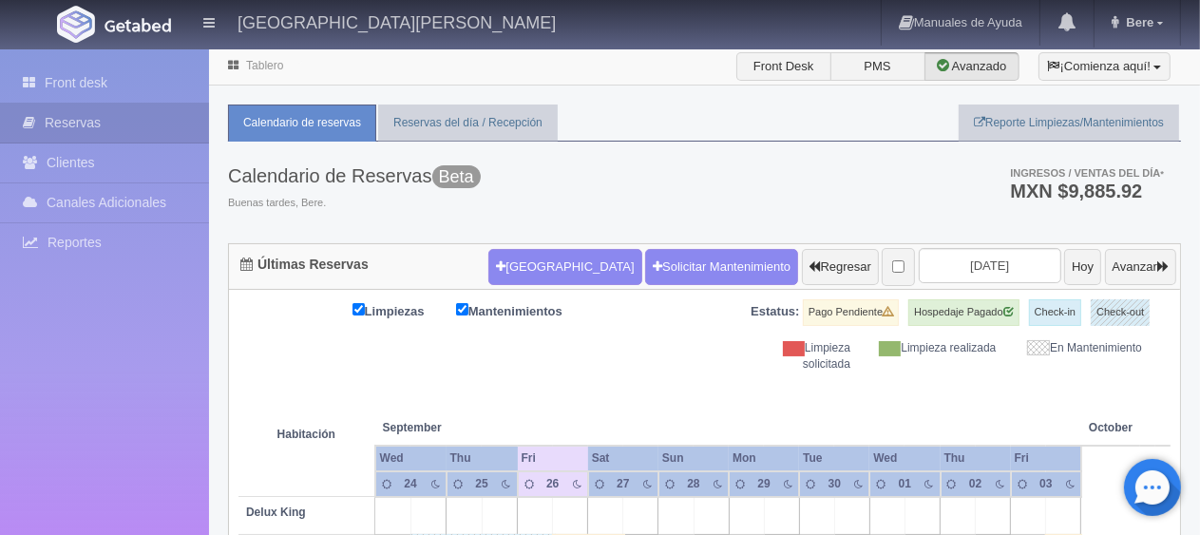
click at [726, 230] on div "Calendario de Reservas Beta Buenas tardes, Bere. Ingresos / Ventas del día * MX…" at bounding box center [704, 193] width 953 height 102
click at [587, 391] on th at bounding box center [570, 408] width 105 height 72
click at [642, 172] on div "Calendario de Reservas Beta Buenas tardes, Bere. Ingresos / Ventas del día * MX…" at bounding box center [704, 193] width 953 height 102
click at [631, 112] on ul "Calendario de reservas Reservas del día / Recepción Reporte Limpiezas/Mantenimi…" at bounding box center [704, 123] width 953 height 37
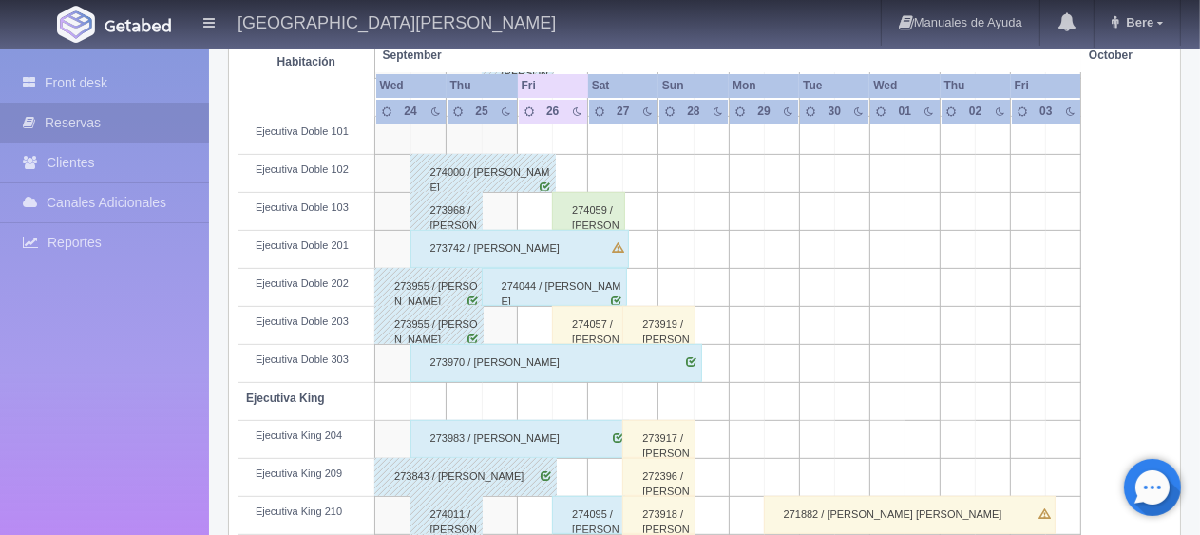
scroll to position [475, 0]
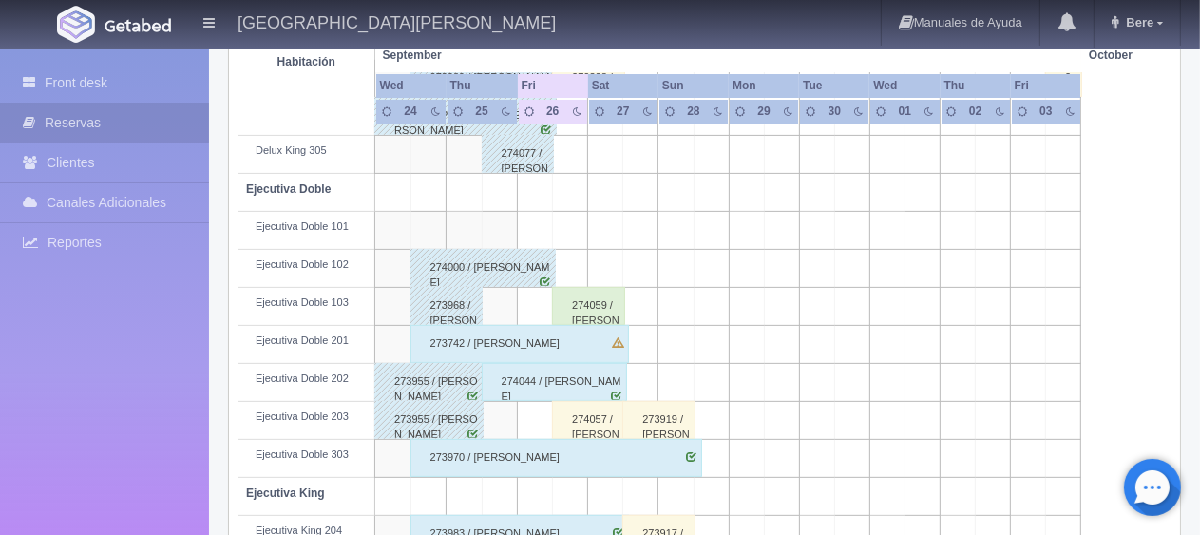
click at [581, 299] on div "274059 / [PERSON_NAME]" at bounding box center [588, 306] width 73 height 38
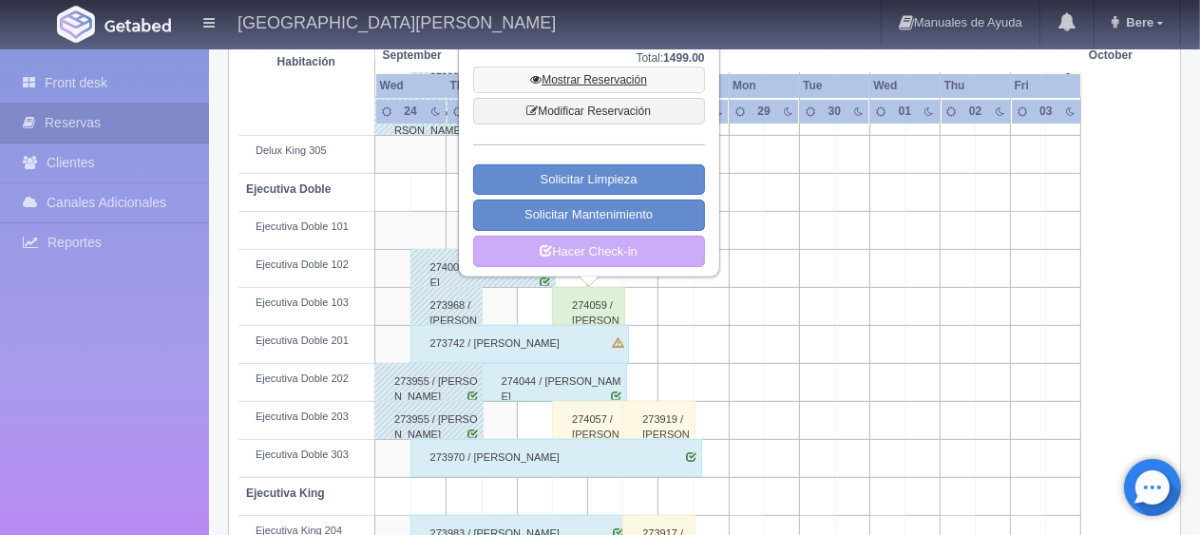
click at [593, 79] on link "Mostrar Reservación" at bounding box center [589, 80] width 232 height 27
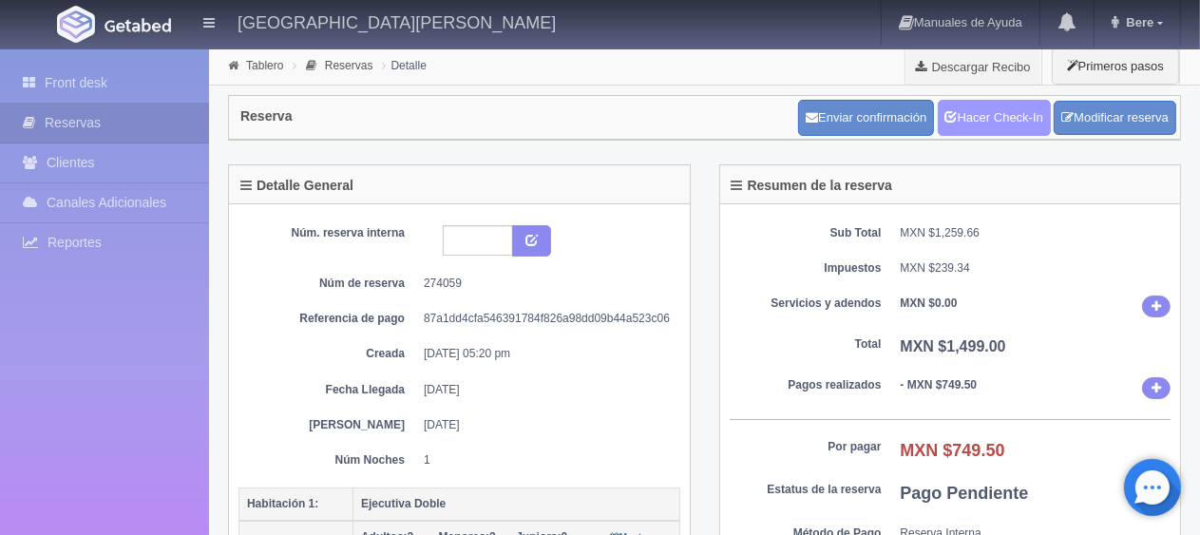
click at [938, 116] on link "Hacer Check-In" at bounding box center [994, 118] width 113 height 36
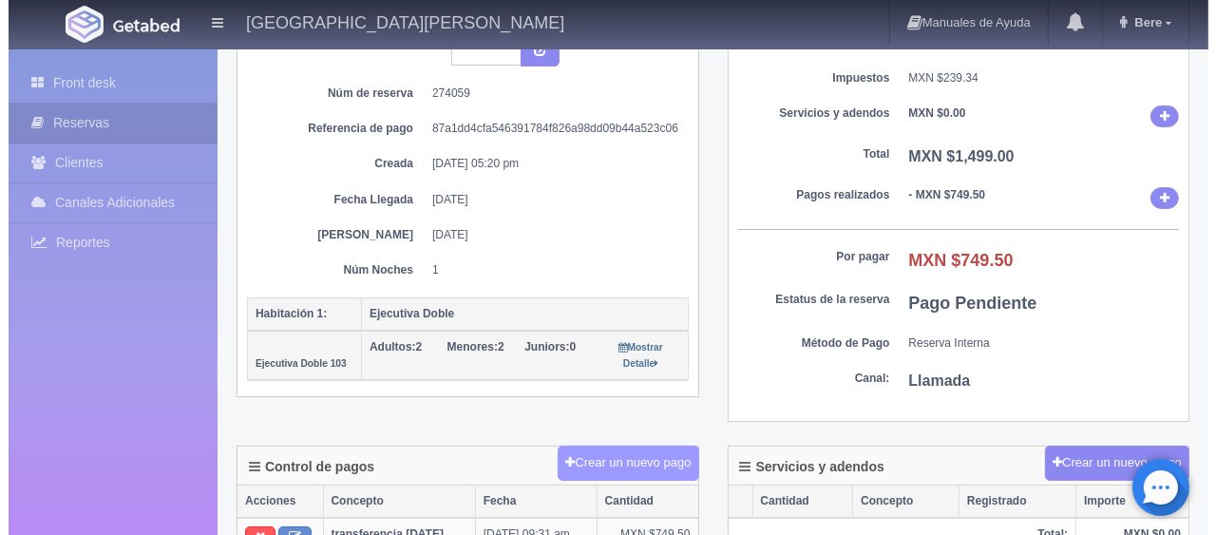
scroll to position [285, 0]
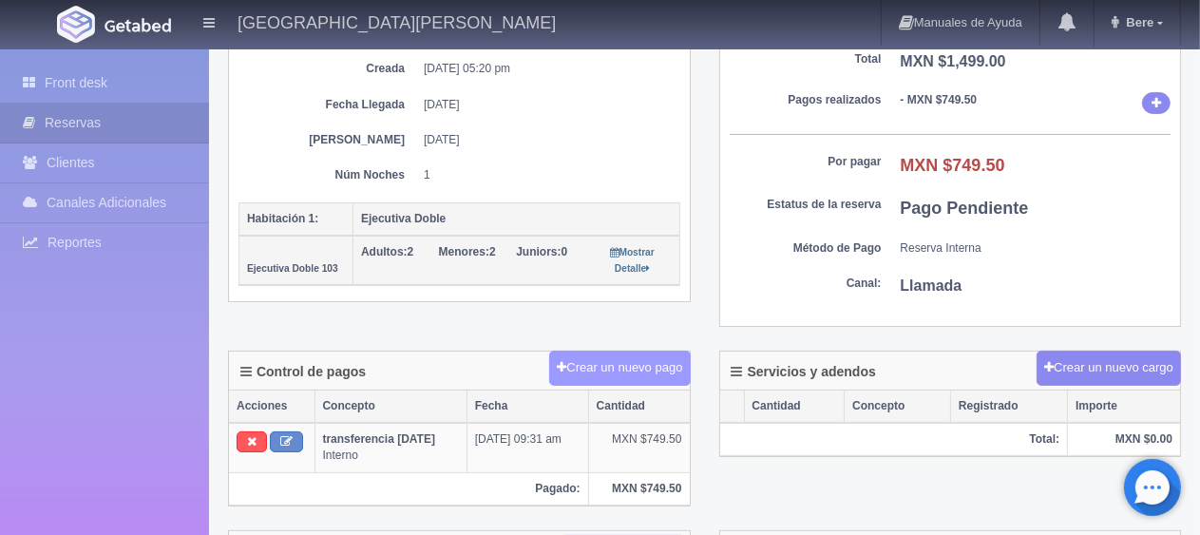
click at [589, 374] on button "Crear un nuevo pago" at bounding box center [619, 368] width 141 height 35
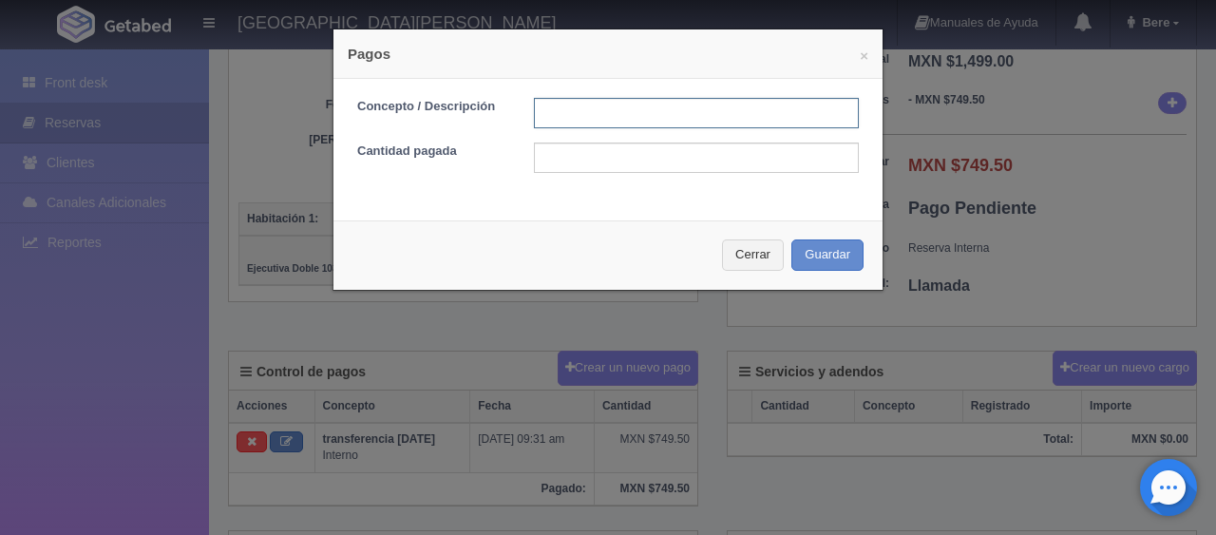
click at [606, 111] on input "text" at bounding box center [696, 113] width 325 height 30
type input "Total Efectivo"
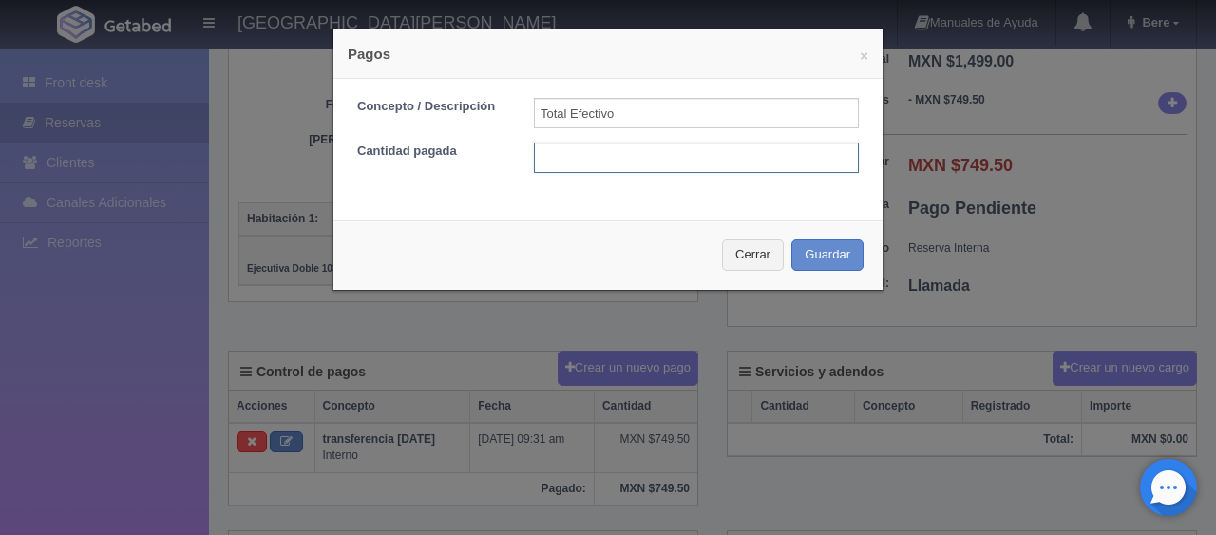
click at [600, 162] on input "text" at bounding box center [696, 158] width 325 height 30
type input "749.50"
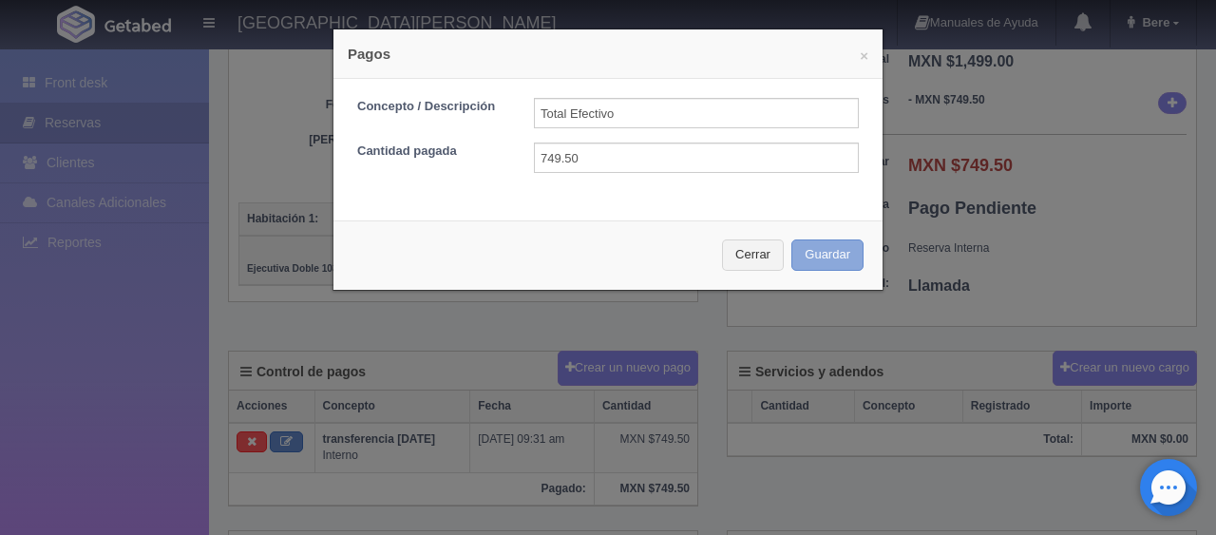
click at [816, 258] on button "Guardar" at bounding box center [827, 254] width 72 height 31
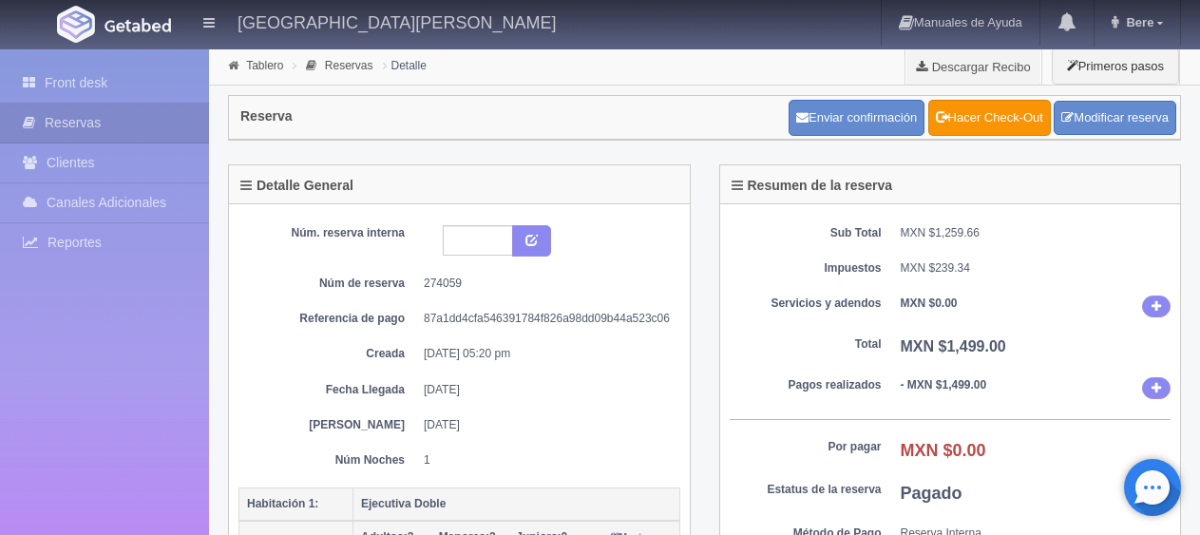
click at [141, 67] on link "Front desk" at bounding box center [104, 83] width 209 height 39
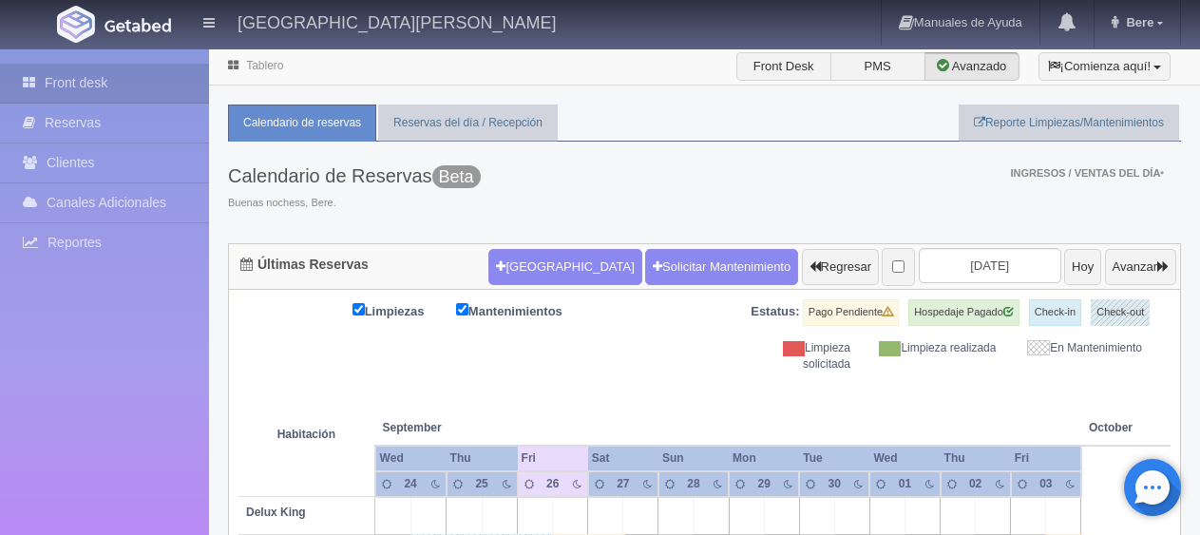
drag, startPoint x: 0, startPoint y: 0, endPoint x: 1007, endPoint y: 274, distance: 1043.6
click at [974, 271] on input "[DATE]" at bounding box center [990, 265] width 143 height 35
click at [1007, 274] on input "[DATE]" at bounding box center [990, 265] width 143 height 35
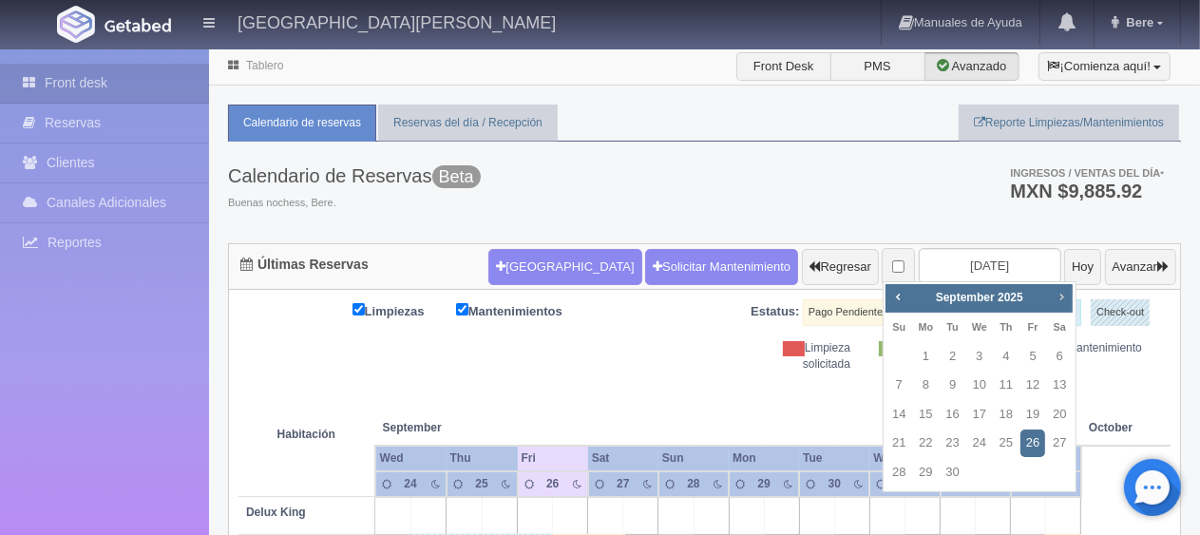
click at [1057, 295] on span "Next" at bounding box center [1061, 296] width 15 height 15
click at [1005, 469] on link "30" at bounding box center [1006, 473] width 25 height 28
type input "2025-10-30"
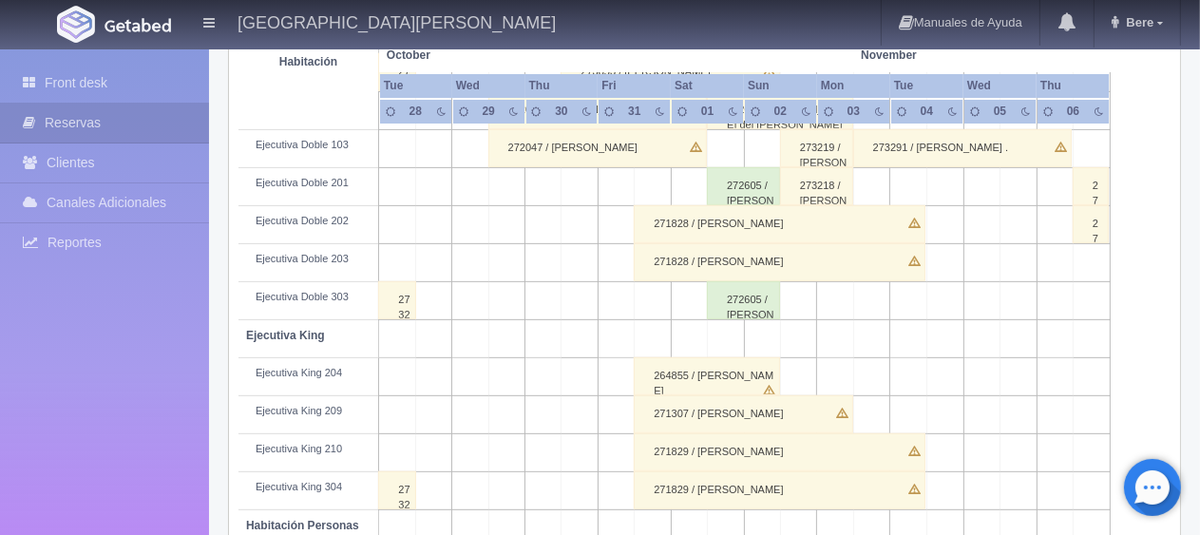
scroll to position [538, 0]
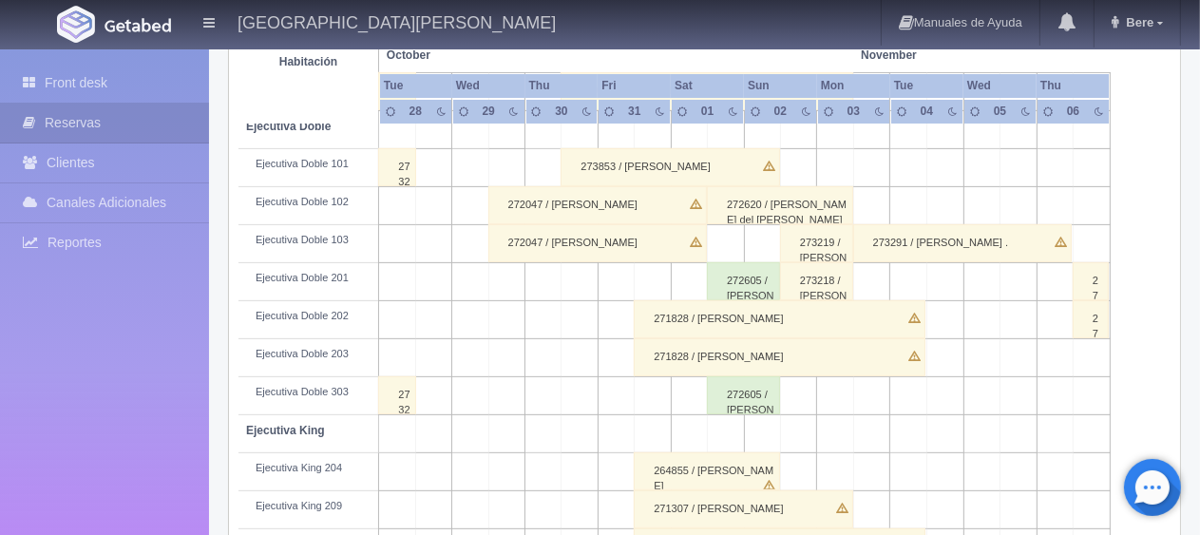
click at [701, 170] on div "273853 / Rene Ricardo Flores Guerrero" at bounding box center [670, 167] width 219 height 38
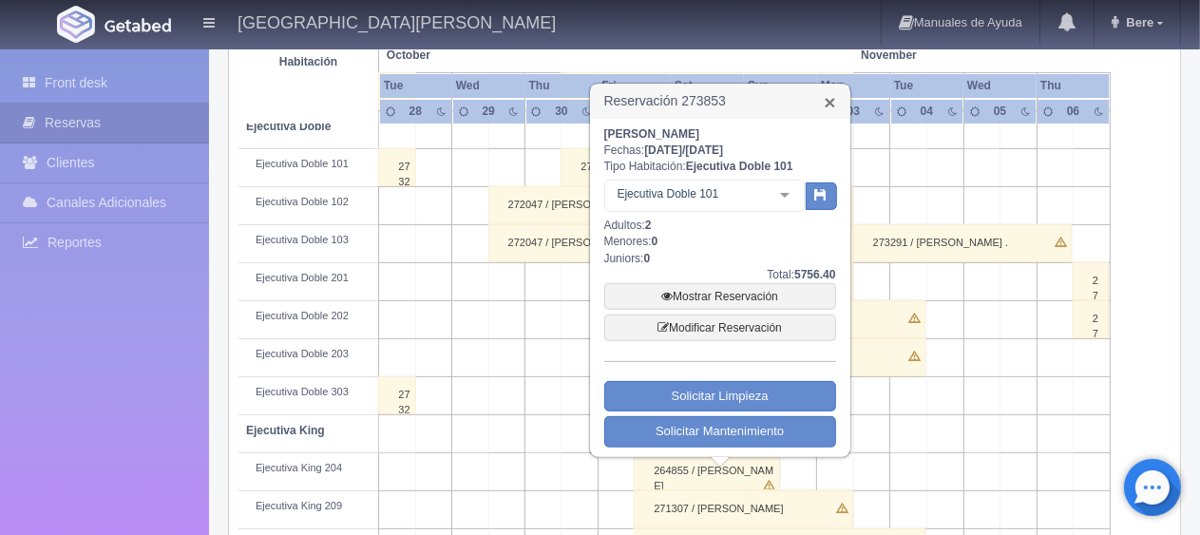
click at [828, 101] on link "×" at bounding box center [829, 102] width 11 height 20
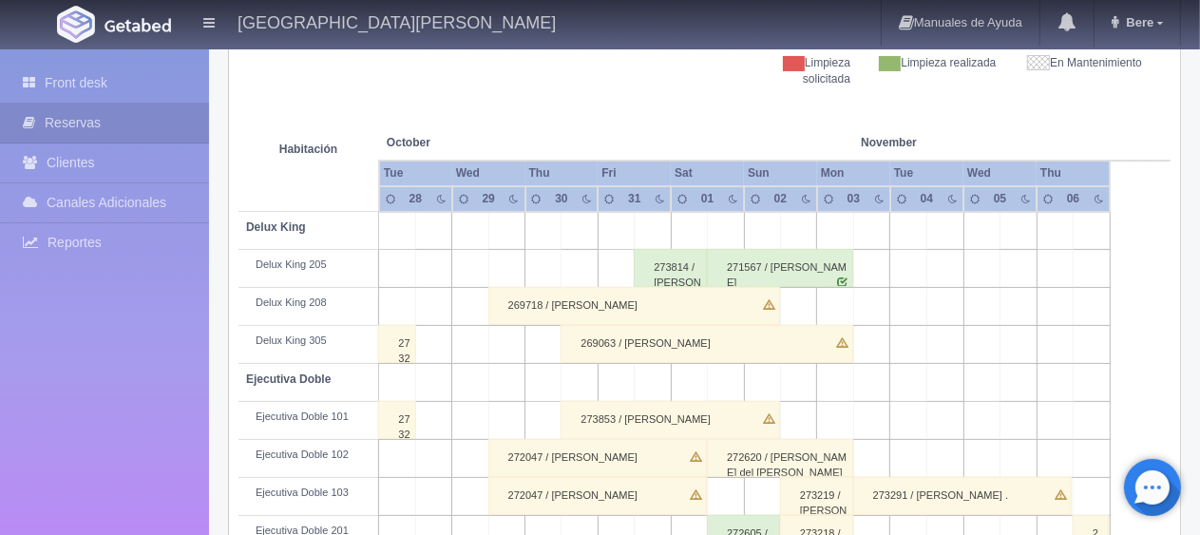
scroll to position [570, 0]
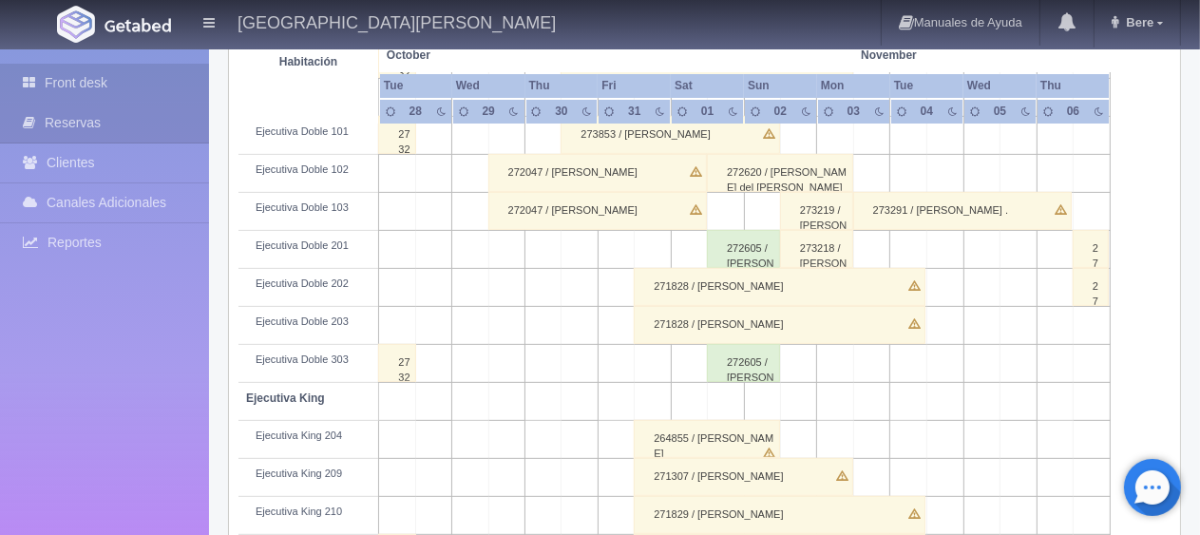
click at [99, 78] on link "Front desk" at bounding box center [104, 83] width 209 height 39
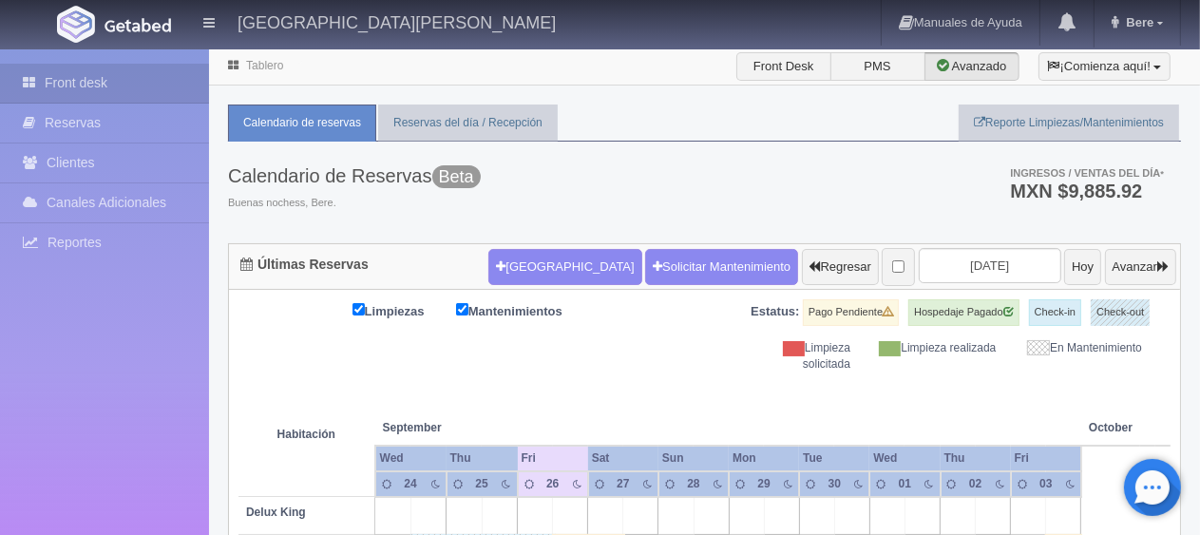
drag, startPoint x: 844, startPoint y: 362, endPoint x: 870, endPoint y: 329, distance: 42.6
click at [844, 361] on div "Limpieza solicitada" at bounding box center [791, 356] width 145 height 32
click at [672, 405] on th at bounding box center [675, 408] width 105 height 72
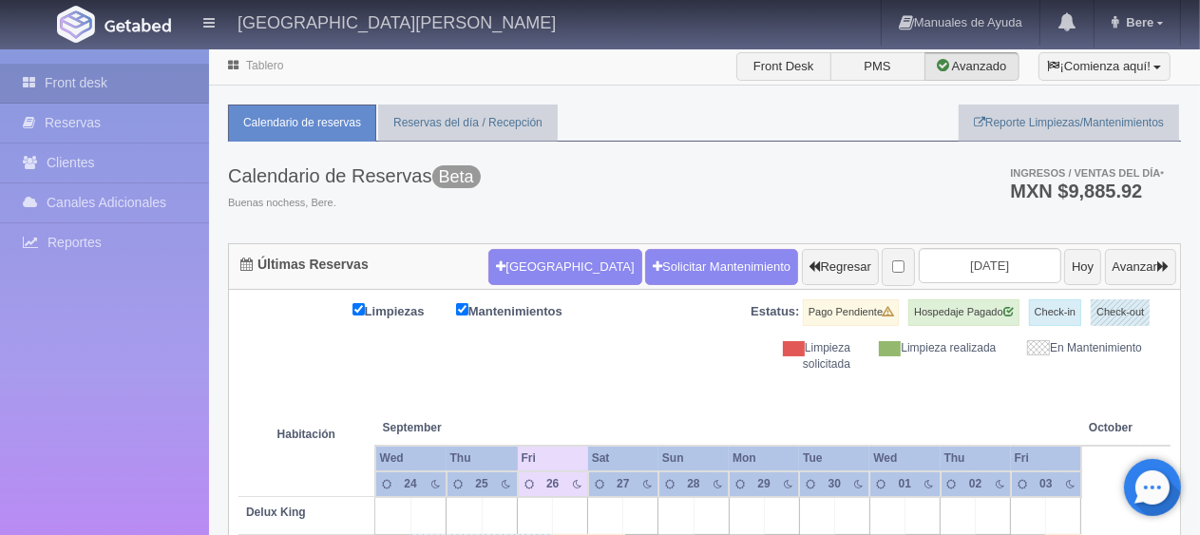
click at [672, 405] on th at bounding box center [675, 408] width 105 height 72
click at [676, 173] on div "Calendario de Reservas Beta Buenas nochess, Bere. Ingresos / Ventas del día * M…" at bounding box center [704, 193] width 953 height 102
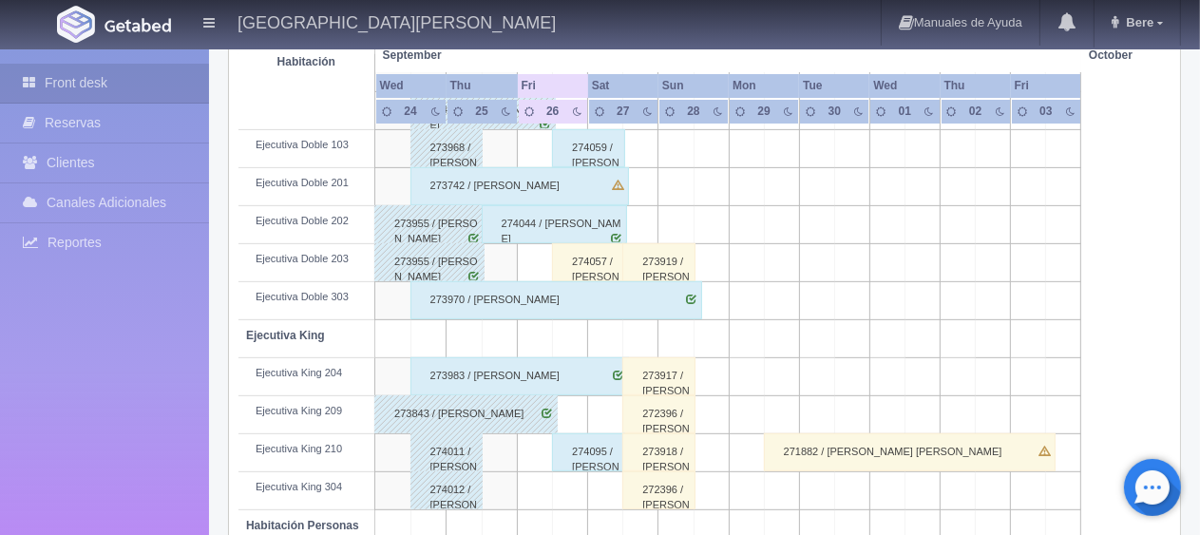
scroll to position [538, 0]
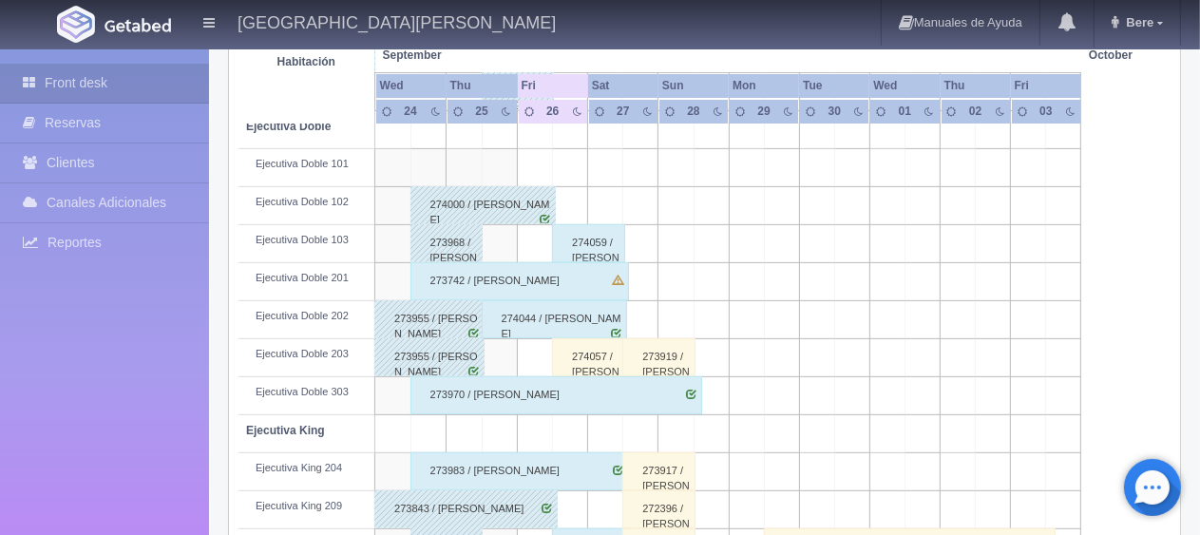
click at [597, 229] on div "274059 / [PERSON_NAME]" at bounding box center [588, 243] width 73 height 38
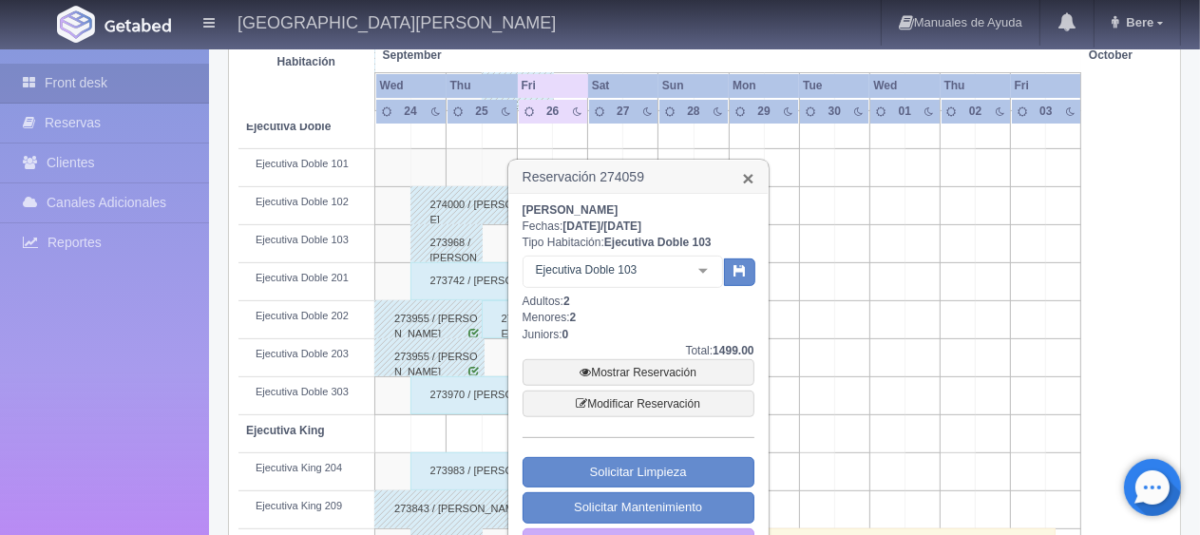
click at [745, 186] on link "×" at bounding box center [747, 178] width 11 height 20
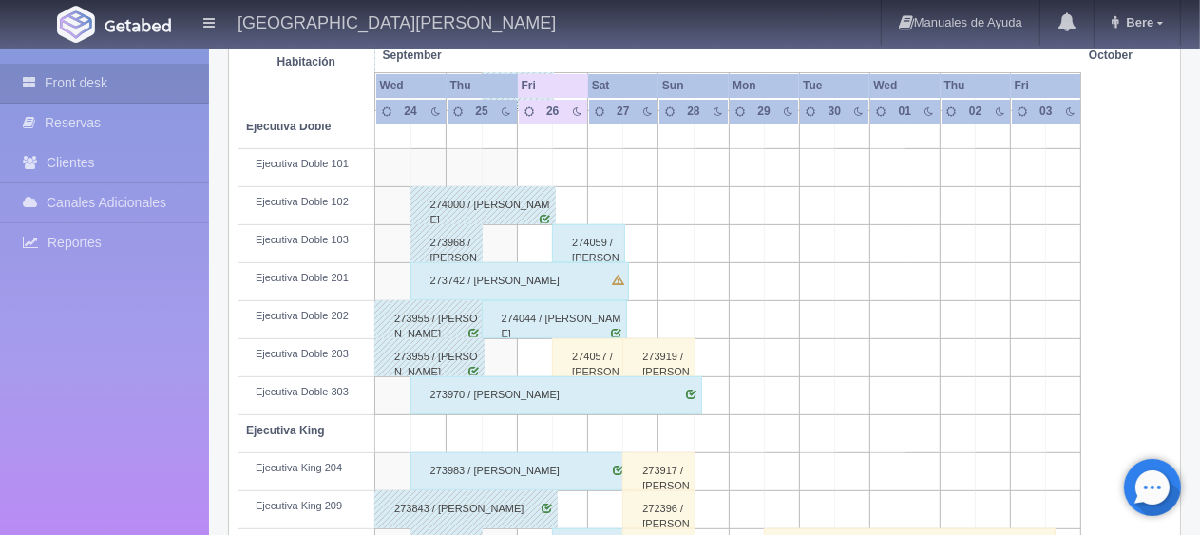
scroll to position [1013, 0]
